Goal: Browse casually

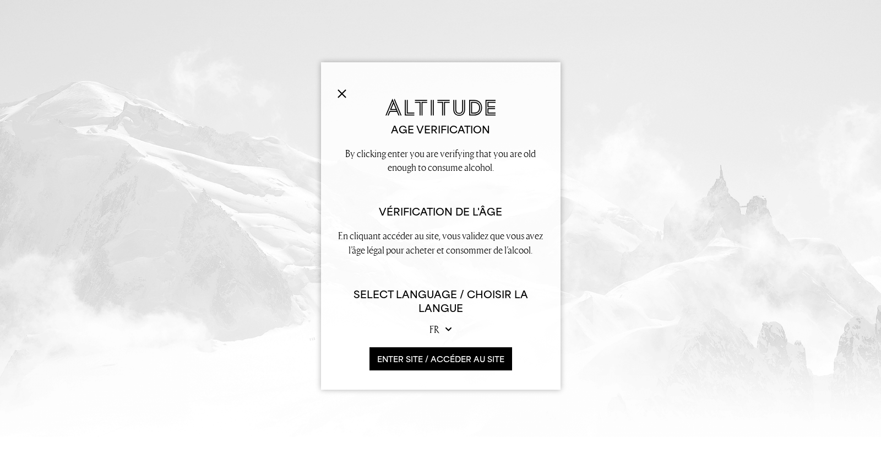
scroll to position [3, 1]
click at [444, 355] on button "ENTER SITE / accéder au site" at bounding box center [441, 359] width 143 height 24
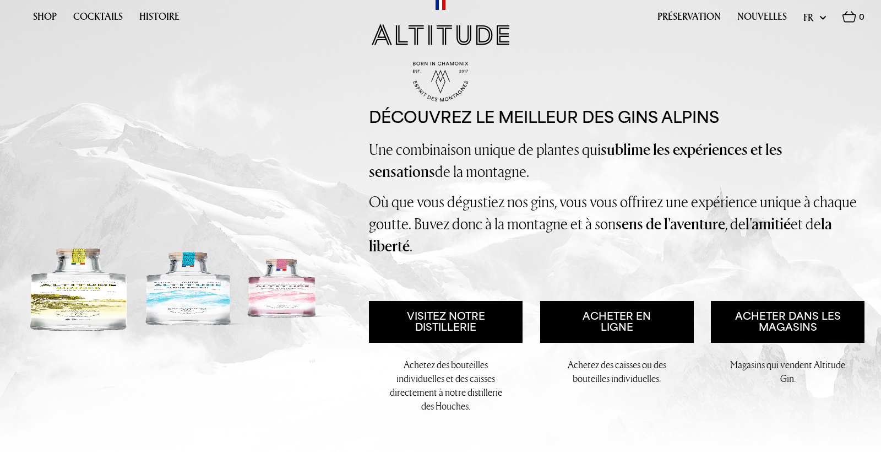
scroll to position [0, 0]
click at [43, 15] on link "Shop" at bounding box center [45, 19] width 24 height 17
click at [59, 317] on img at bounding box center [176, 290] width 319 height 88
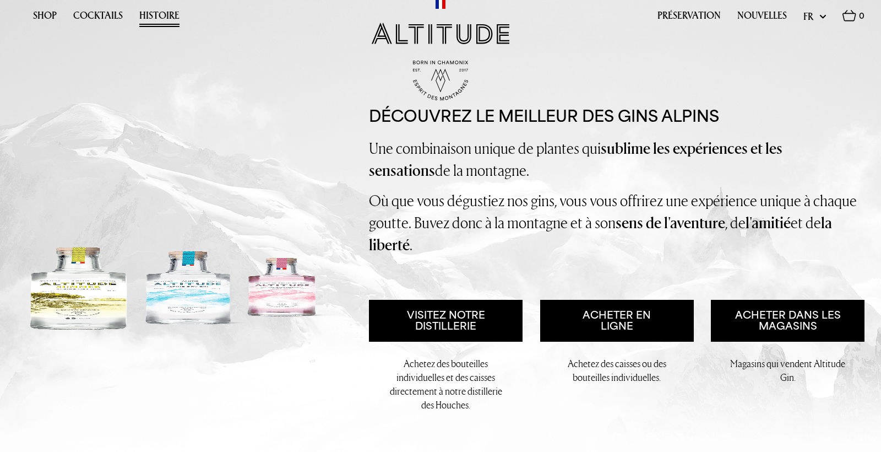
click at [143, 14] on link "Histoire" at bounding box center [159, 18] width 40 height 17
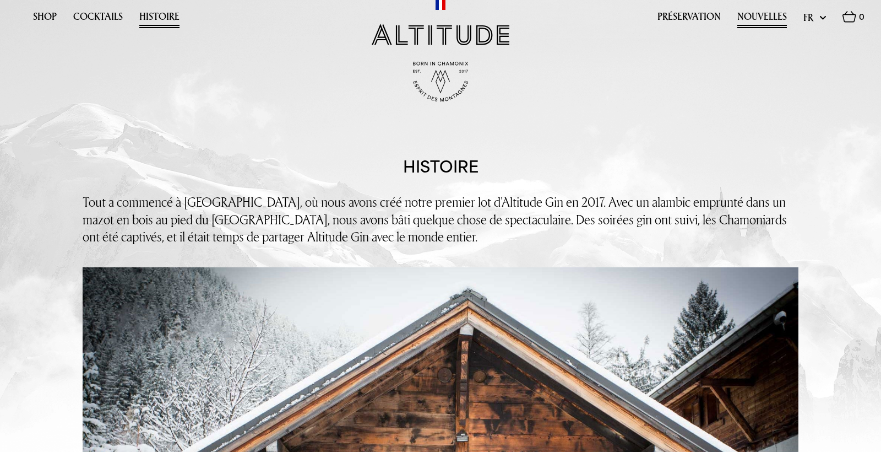
click at [759, 13] on link "Nouvelles" at bounding box center [763, 19] width 50 height 17
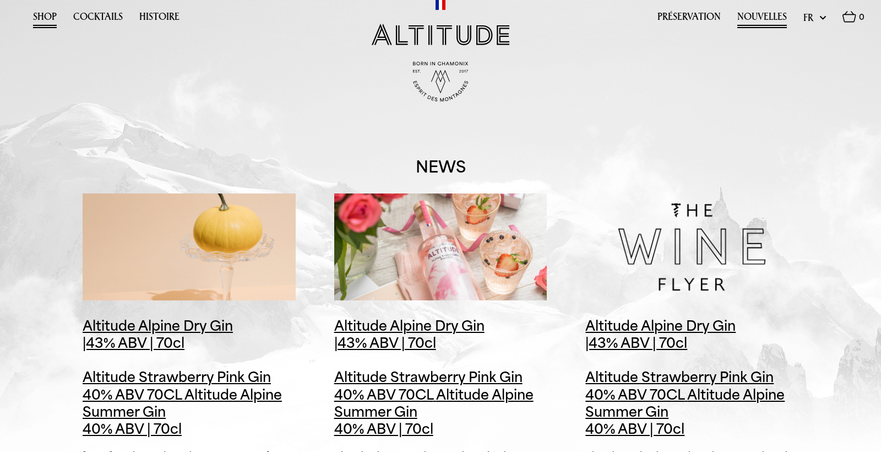
click at [52, 12] on link "Shop" at bounding box center [45, 19] width 24 height 17
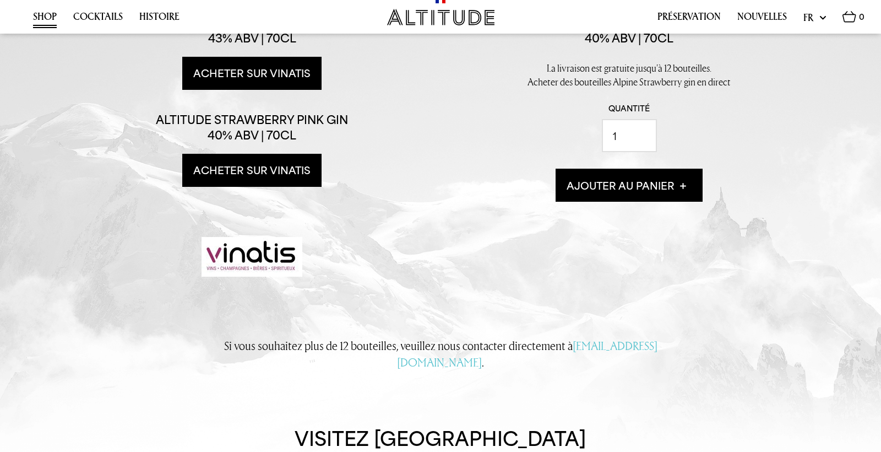
scroll to position [342, 0]
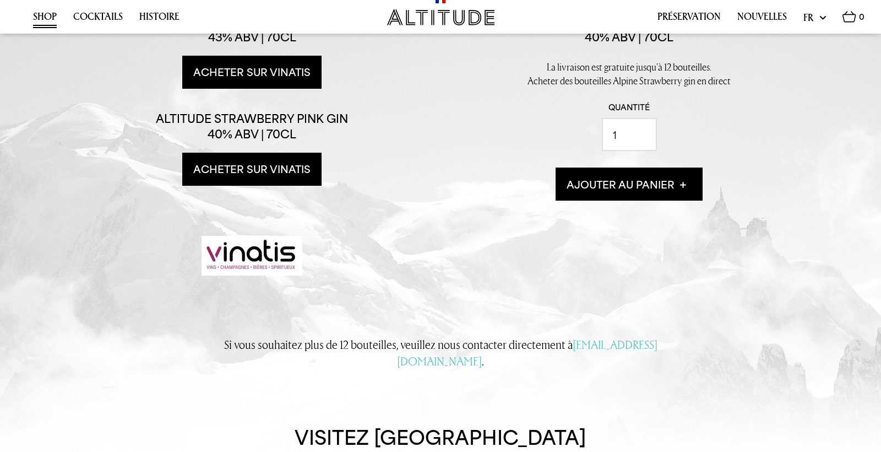
click at [266, 89] on link "Acheter sur Vinatis" at bounding box center [251, 72] width 139 height 33
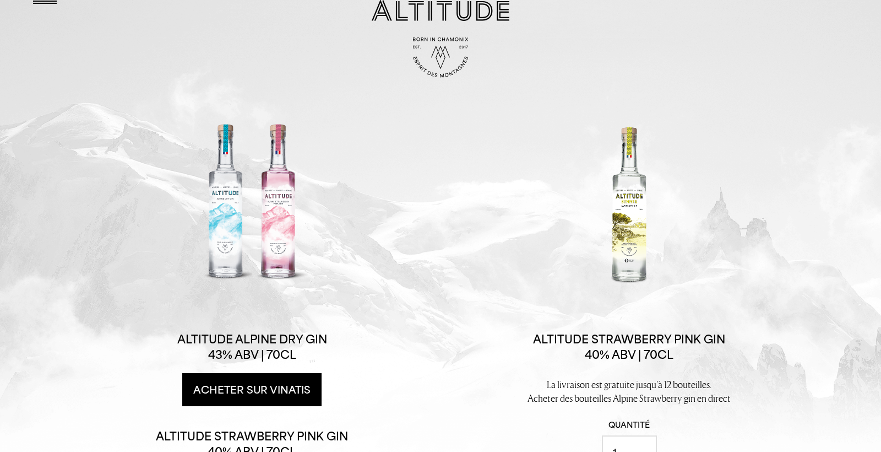
scroll to position [31, 0]
